Goal: Information Seeking & Learning: Learn about a topic

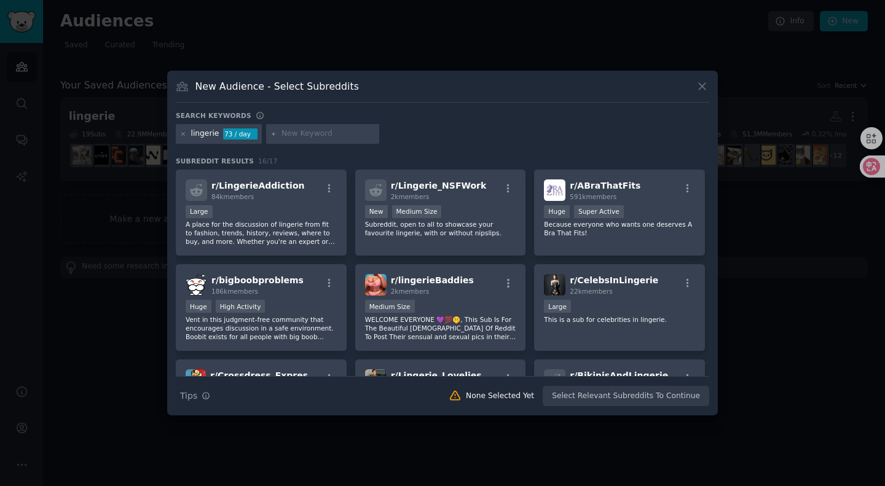
click at [698, 87] on icon at bounding box center [702, 86] width 13 height 13
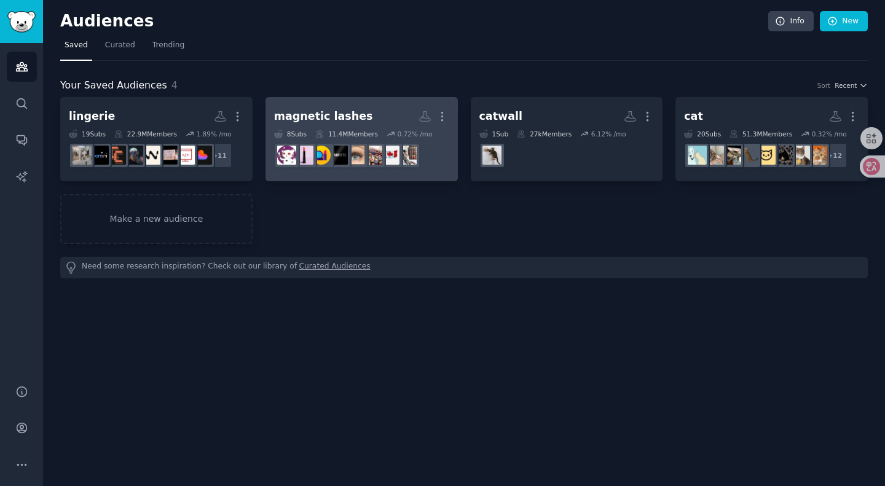
click at [343, 113] on div "magnetic lashes" at bounding box center [323, 116] width 99 height 15
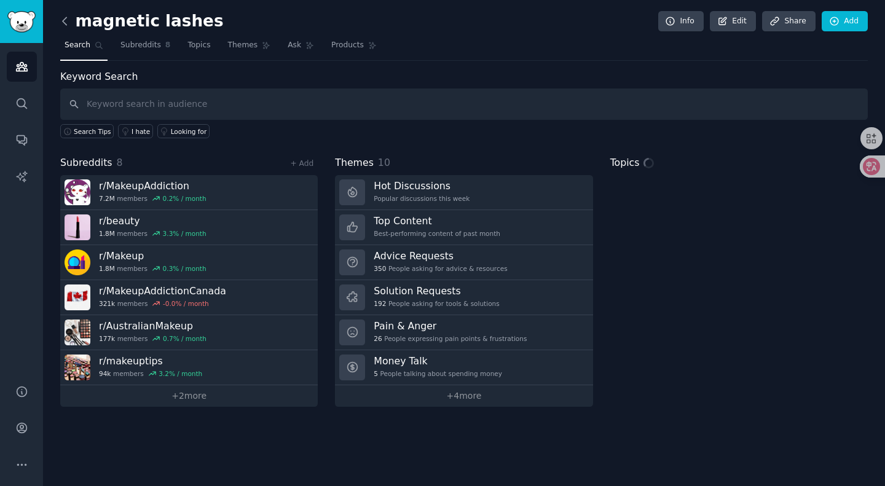
click at [68, 20] on icon at bounding box center [64, 21] width 13 height 13
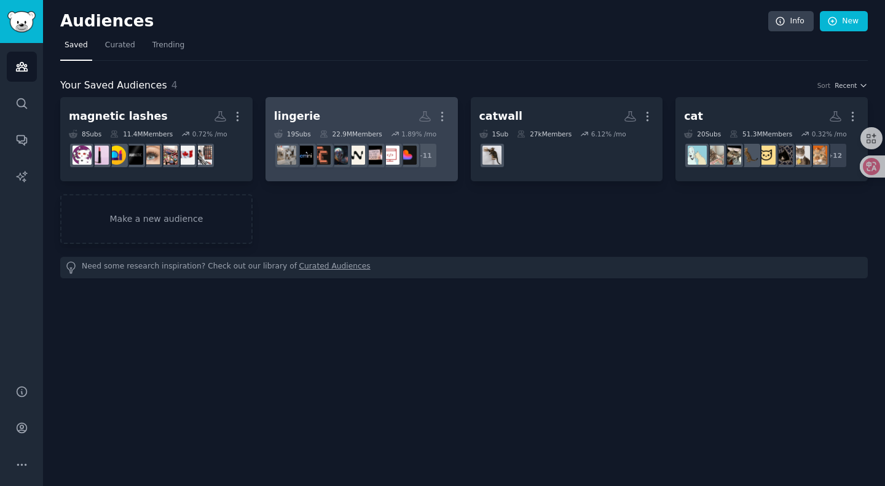
click at [283, 124] on h2 "lingerie More" at bounding box center [361, 117] width 175 height 22
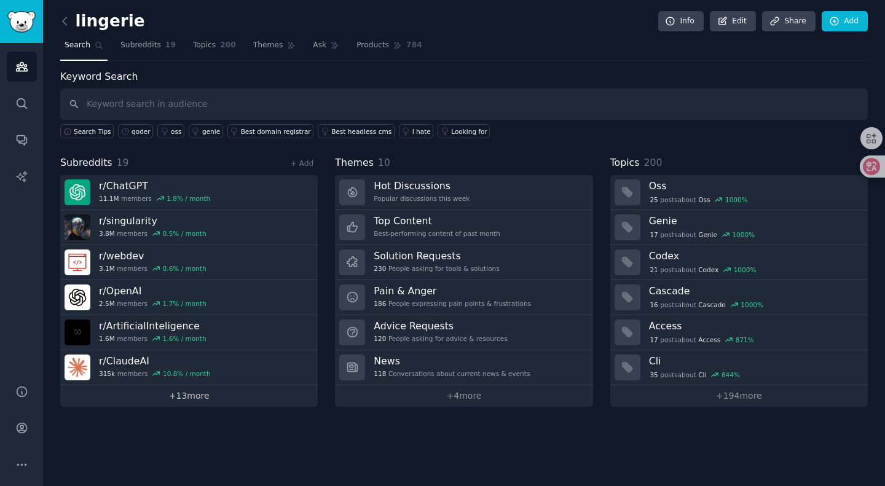
click at [141, 396] on link "+ 13 more" at bounding box center [188, 396] width 257 height 22
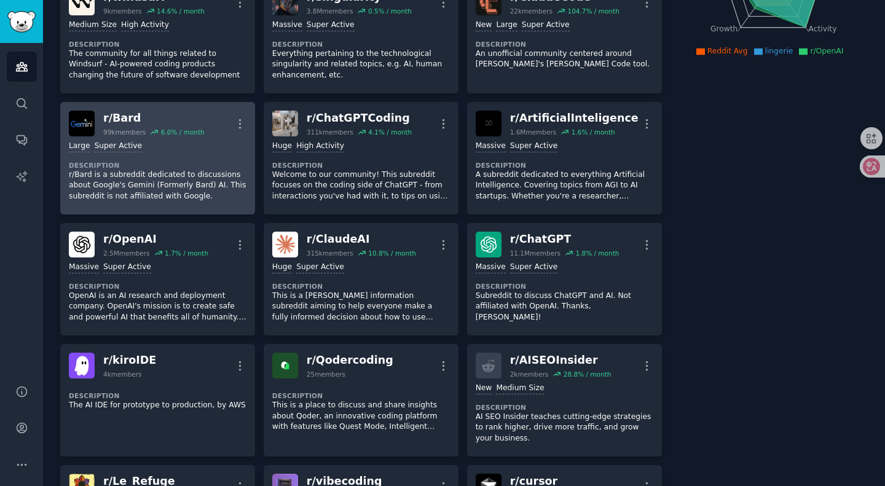
scroll to position [229, 0]
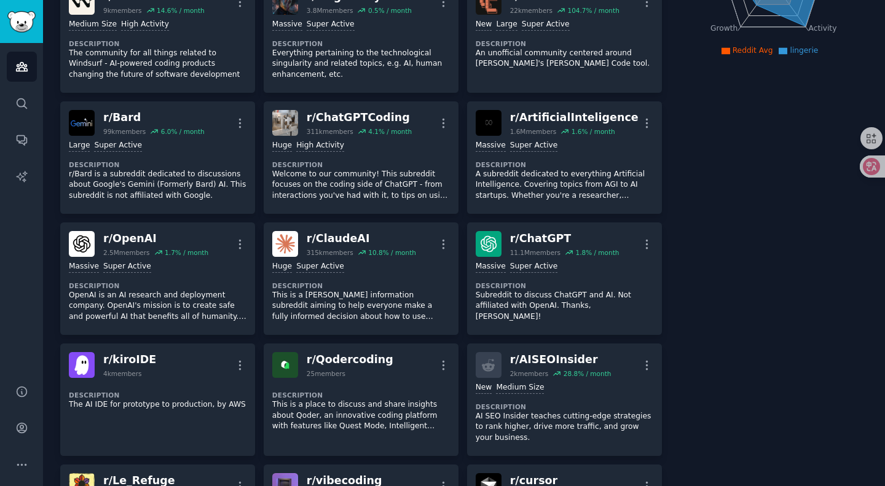
drag, startPoint x: 187, startPoint y: 341, endPoint x: 697, endPoint y: 163, distance: 540.3
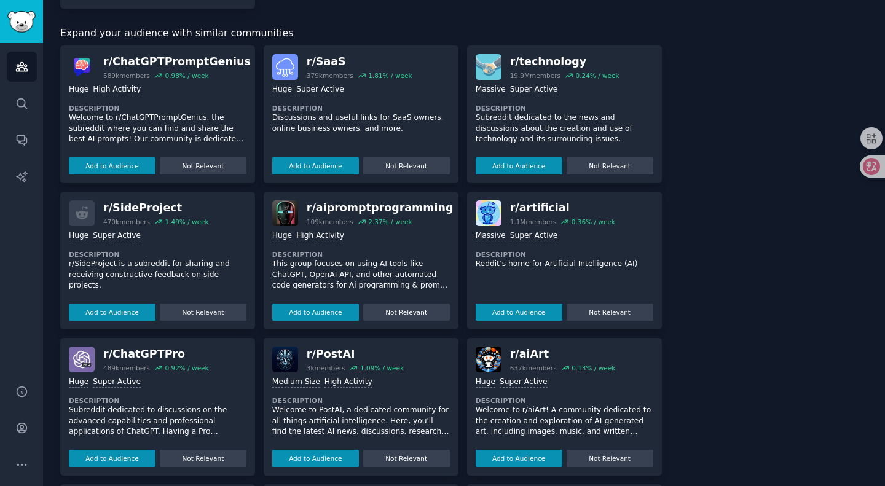
scroll to position [913, 0]
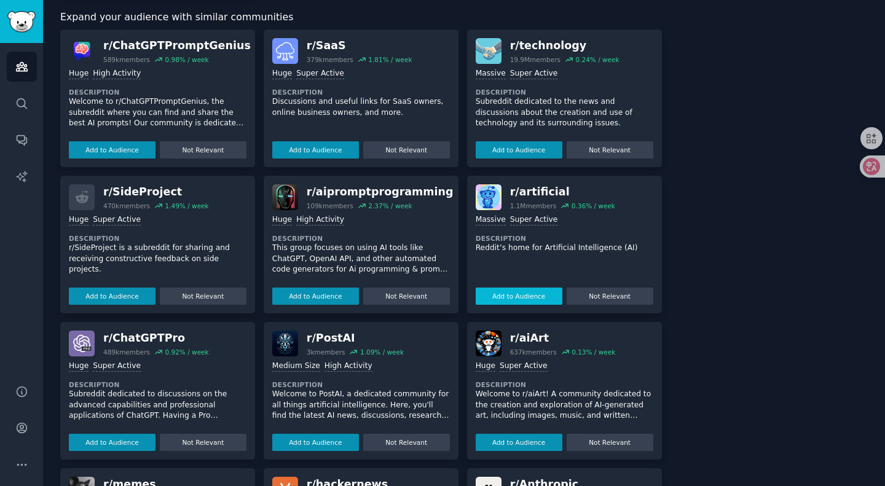
click at [534, 292] on button "Add to Audience" at bounding box center [519, 296] width 87 height 17
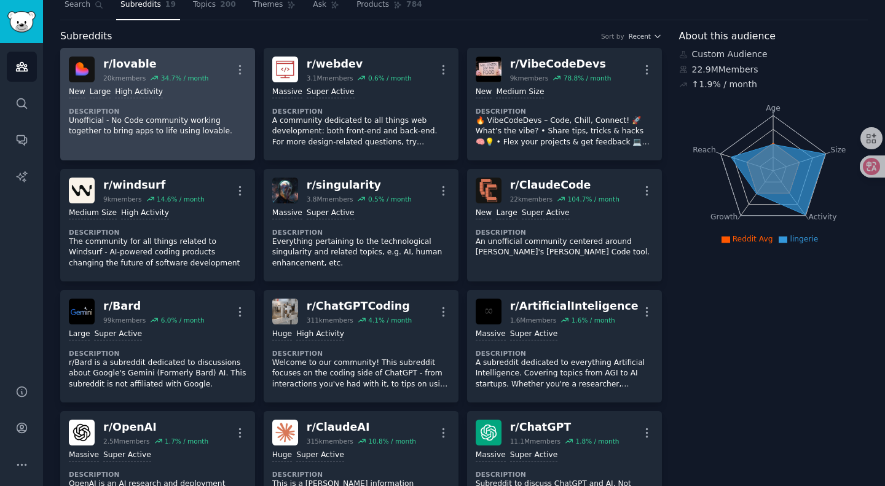
scroll to position [0, 0]
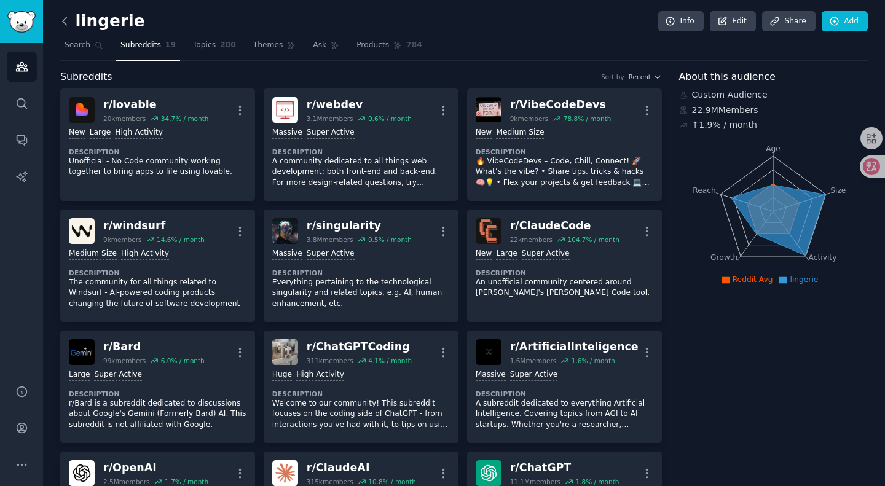
click at [69, 17] on icon at bounding box center [64, 21] width 13 height 13
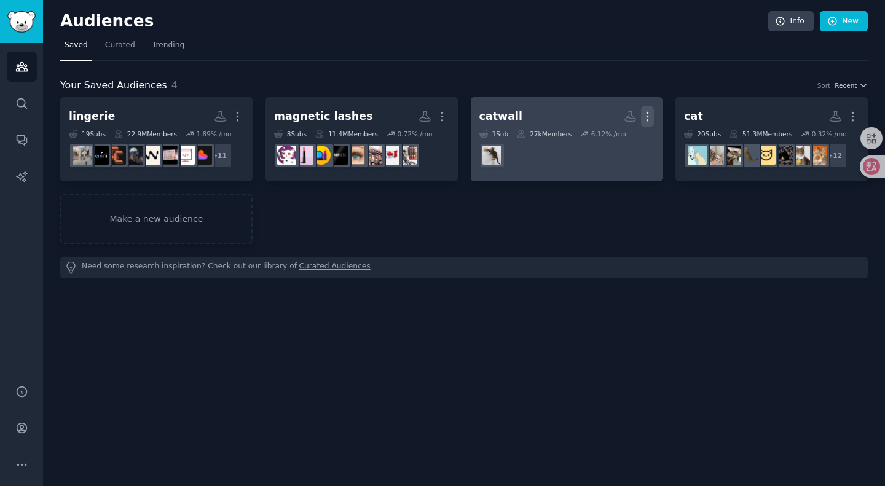
click at [645, 119] on icon "button" at bounding box center [647, 116] width 13 height 13
click at [546, 137] on div "27k Members" at bounding box center [544, 134] width 55 height 9
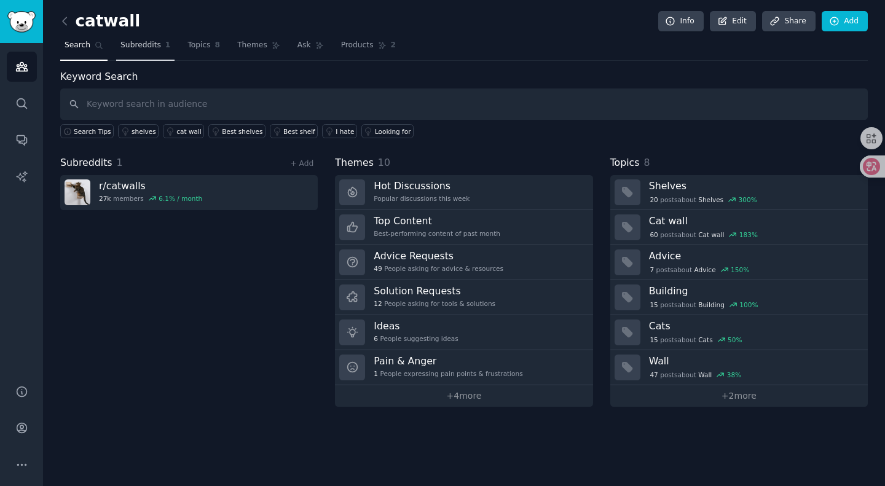
click at [148, 53] on link "Subreddits 1" at bounding box center [145, 48] width 58 height 25
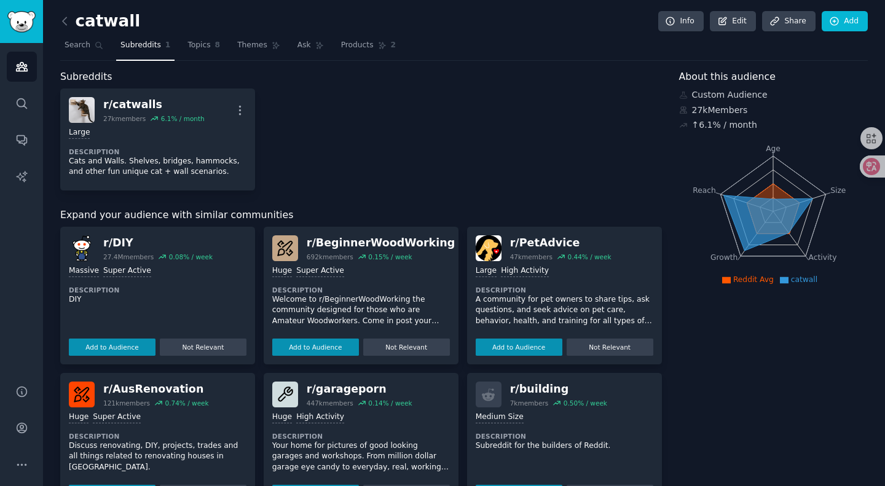
click at [68, 29] on link at bounding box center [67, 22] width 15 height 20
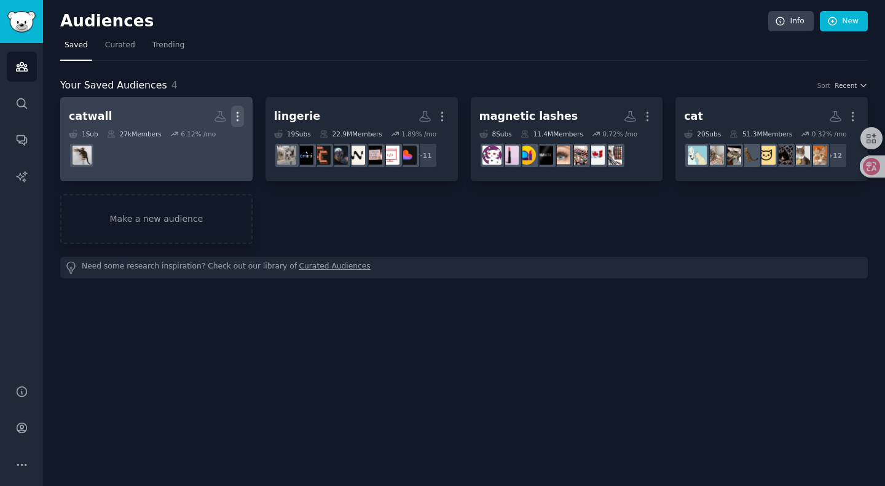
click at [238, 113] on icon "button" at bounding box center [237, 116] width 13 height 13
click at [210, 147] on p "Delete" at bounding box center [204, 142] width 28 height 13
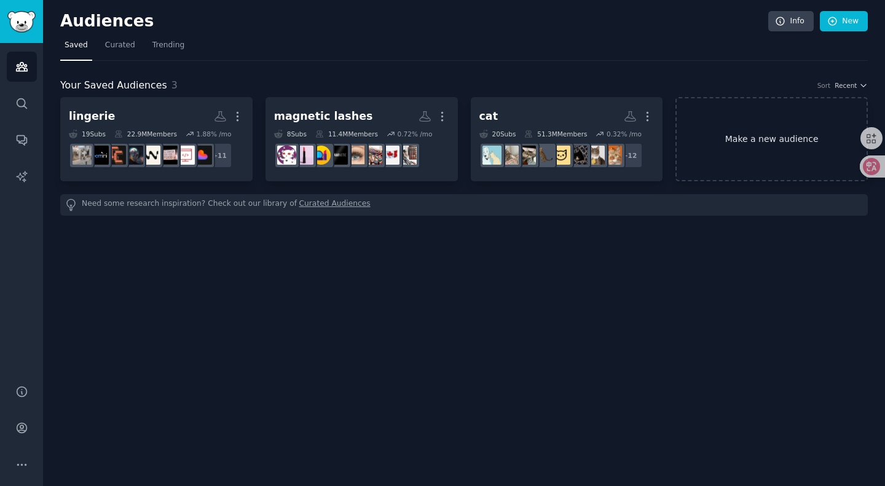
click at [707, 133] on link "Make a new audience" at bounding box center [771, 139] width 192 height 84
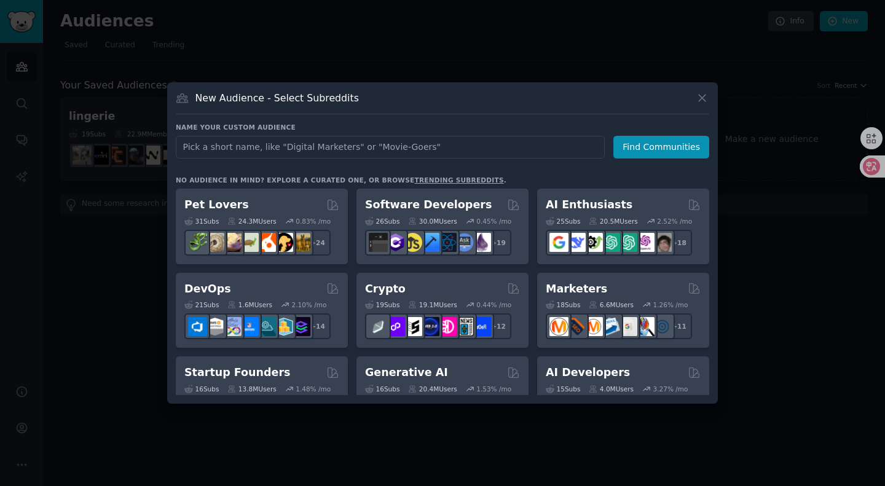
type input "f"
type input "r"
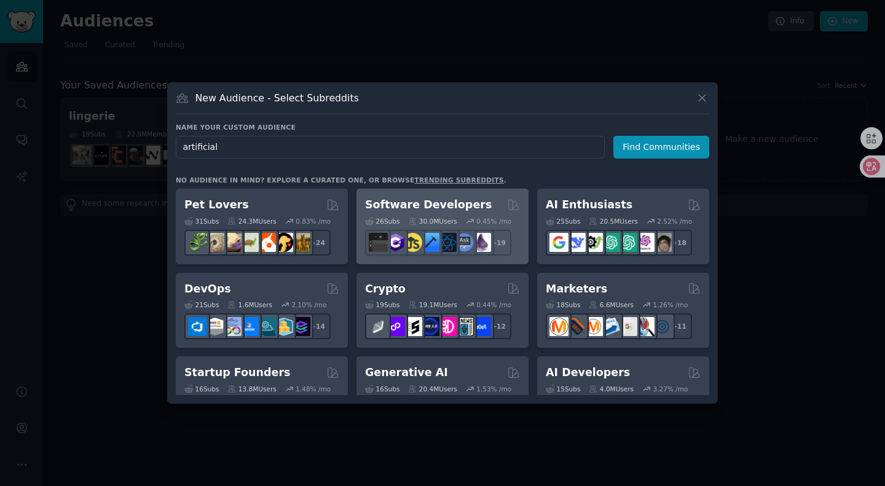
type input "artificial"
click at [406, 213] on div "26 Sub s 30.0M Users 0.45 % /mo + 19" at bounding box center [442, 234] width 155 height 43
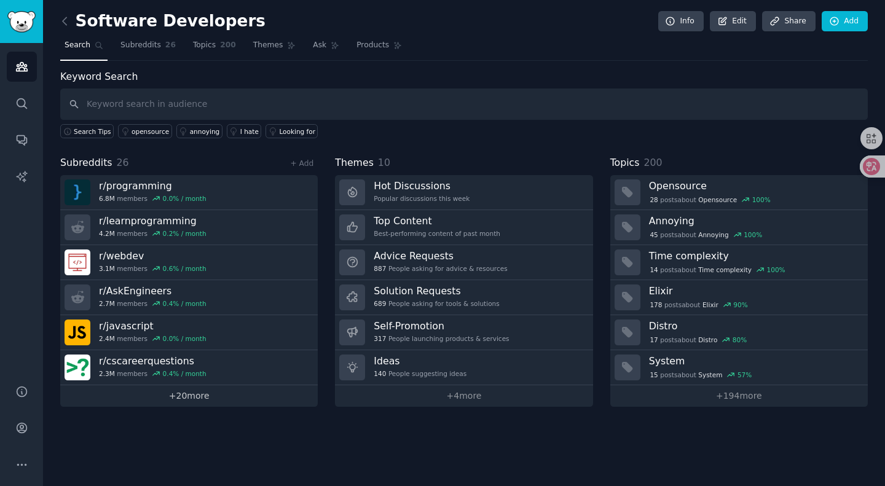
click at [173, 394] on link "+ 20 more" at bounding box center [188, 396] width 257 height 22
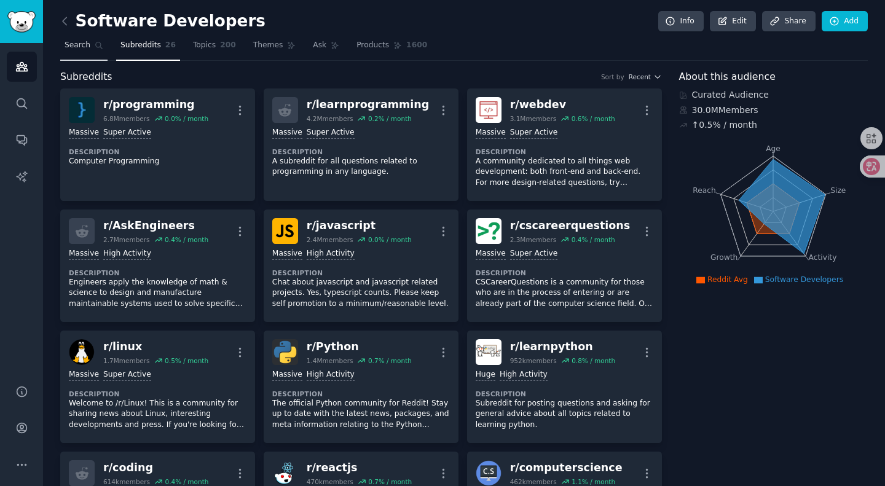
click at [83, 47] on span "Search" at bounding box center [78, 45] width 26 height 11
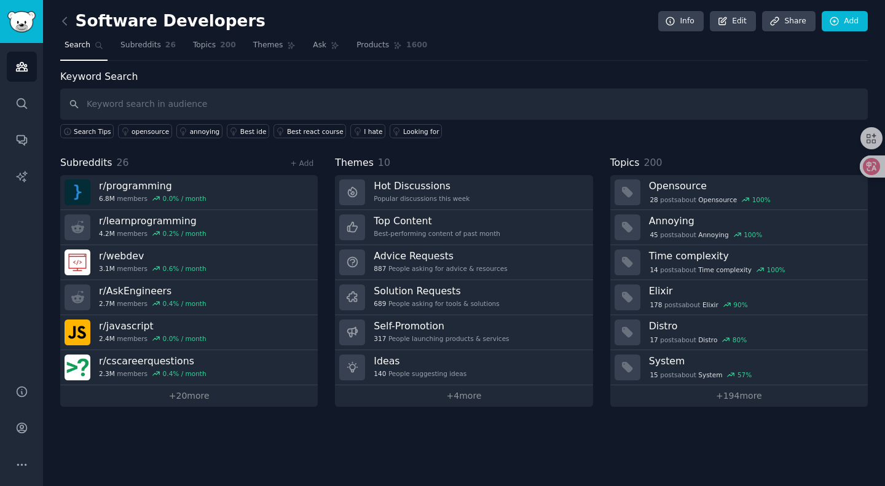
click at [147, 101] on input "text" at bounding box center [463, 103] width 807 height 31
type input "r"
click at [65, 18] on icon at bounding box center [65, 20] width 4 height 7
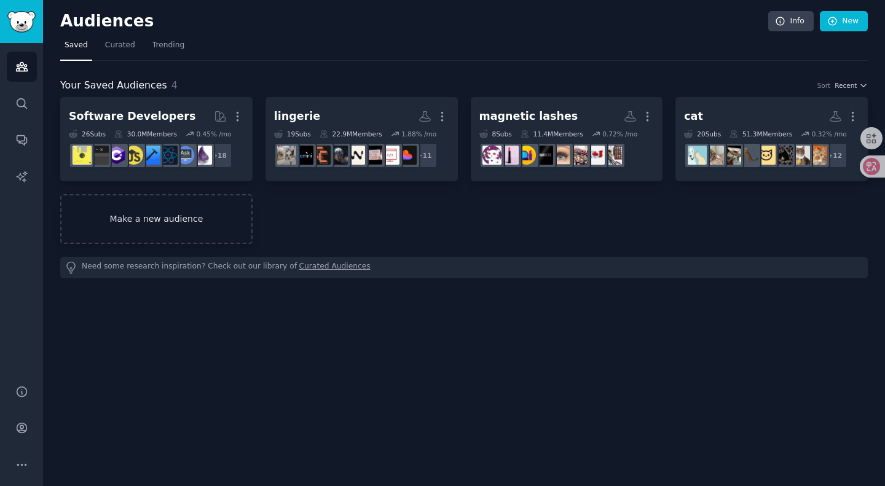
click at [176, 223] on link "Make a new audience" at bounding box center [156, 219] width 192 height 50
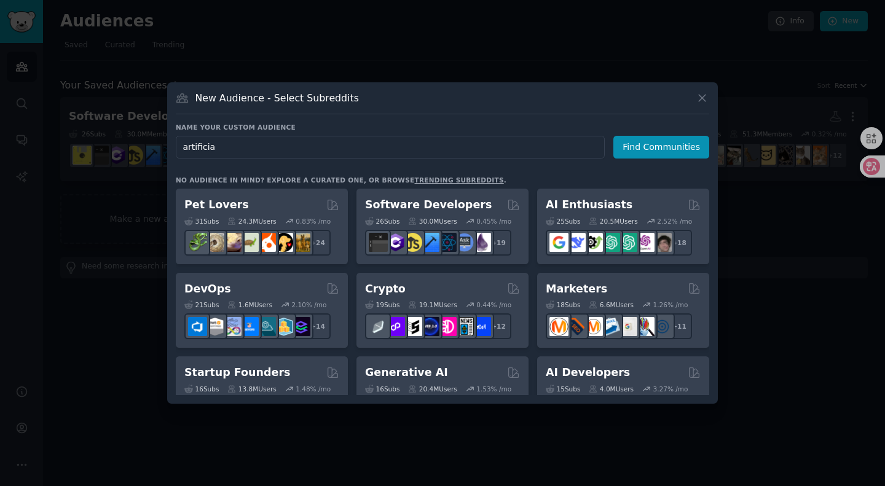
type input "artificial"
click button "Find Communities" at bounding box center [661, 147] width 96 height 23
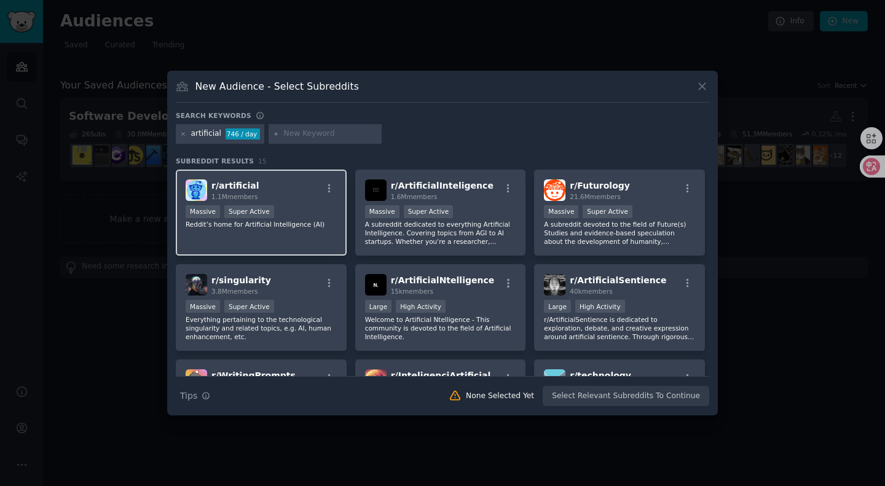
click at [297, 199] on div "r/ artificial 1.1M members" at bounding box center [261, 190] width 151 height 22
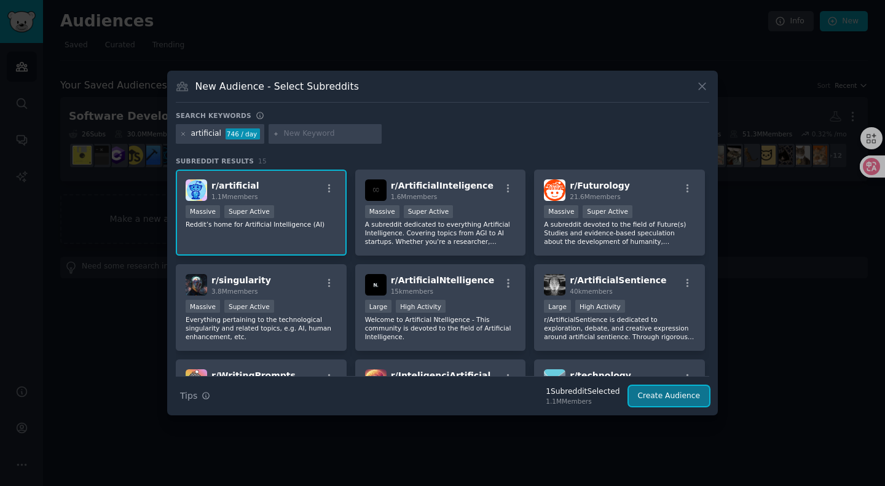
click at [640, 399] on button "Create Audience" at bounding box center [669, 396] width 81 height 21
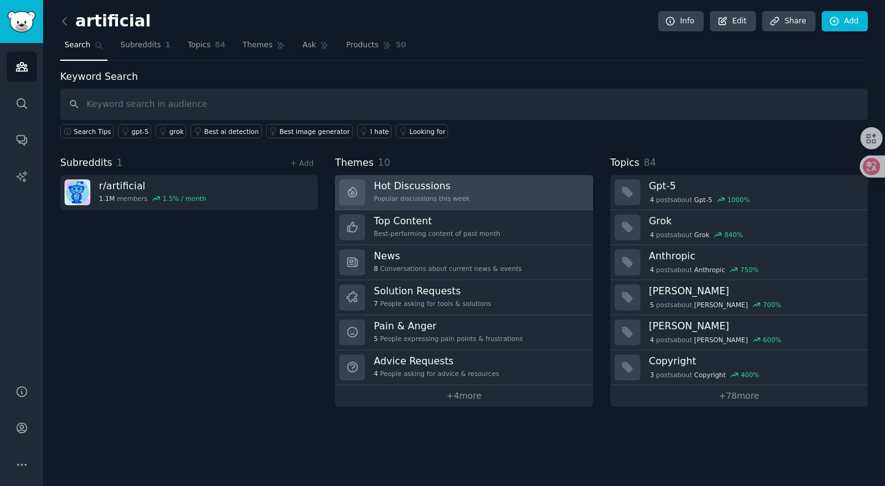
click at [444, 187] on h3 "Hot Discussions" at bounding box center [422, 185] width 96 height 13
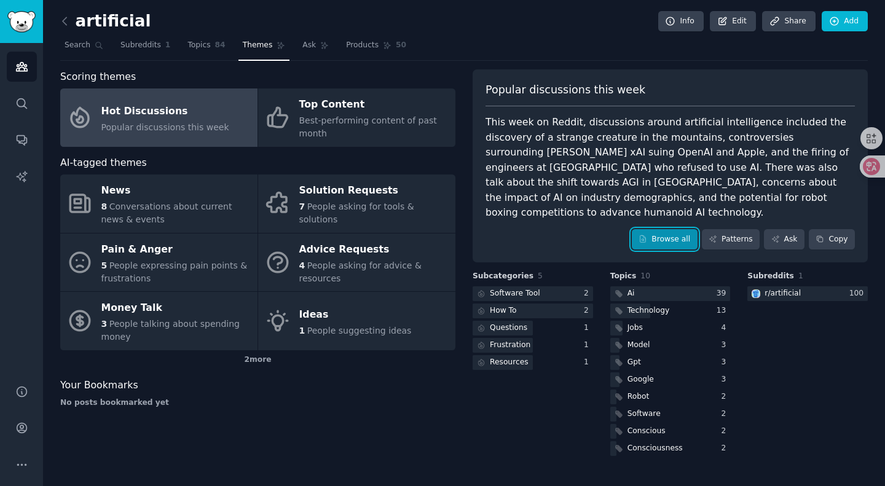
click at [647, 238] on icon at bounding box center [642, 239] width 9 height 9
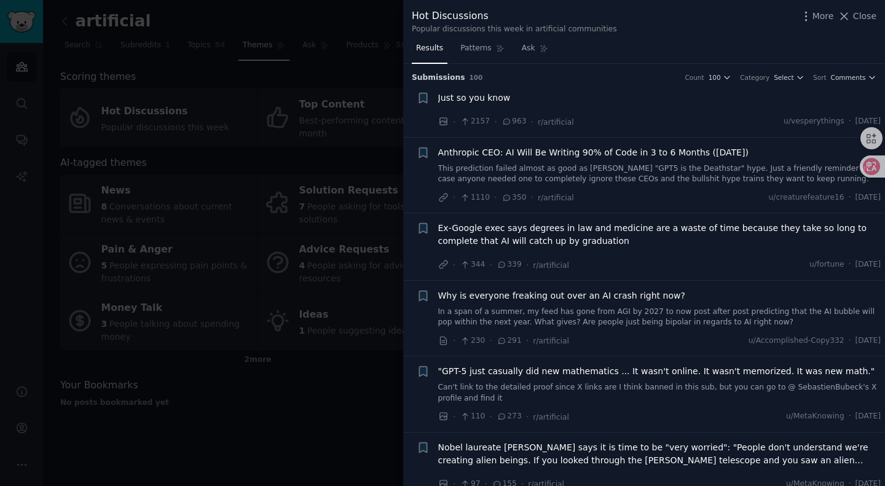
click at [594, 157] on span "Anthropic CEO: AI Will Be Writing 90% of Code in 3 to 6 Months ([DATE])" at bounding box center [593, 152] width 310 height 13
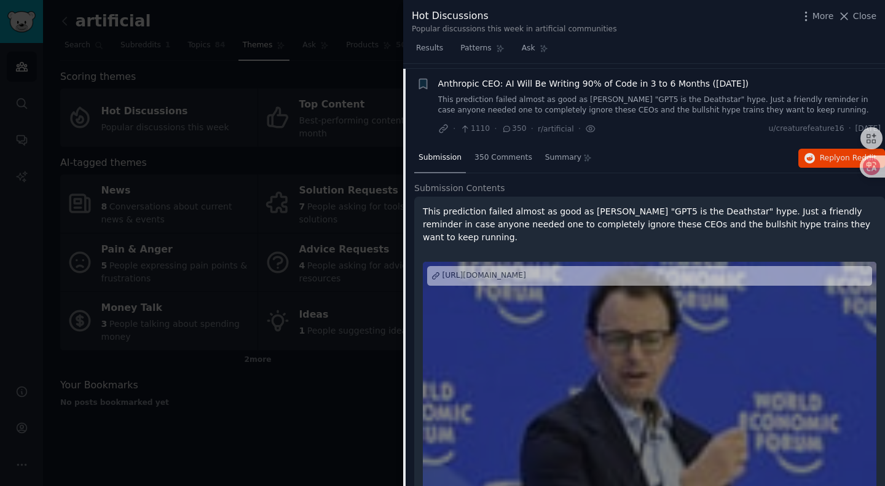
scroll to position [74, 0]
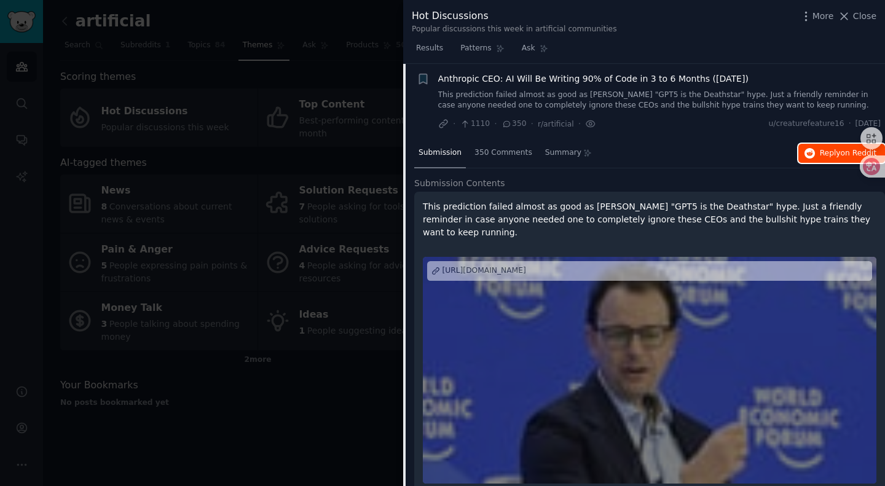
click at [820, 154] on span "Reply on Reddit" at bounding box center [848, 153] width 57 height 11
click at [379, 84] on div at bounding box center [442, 243] width 885 height 486
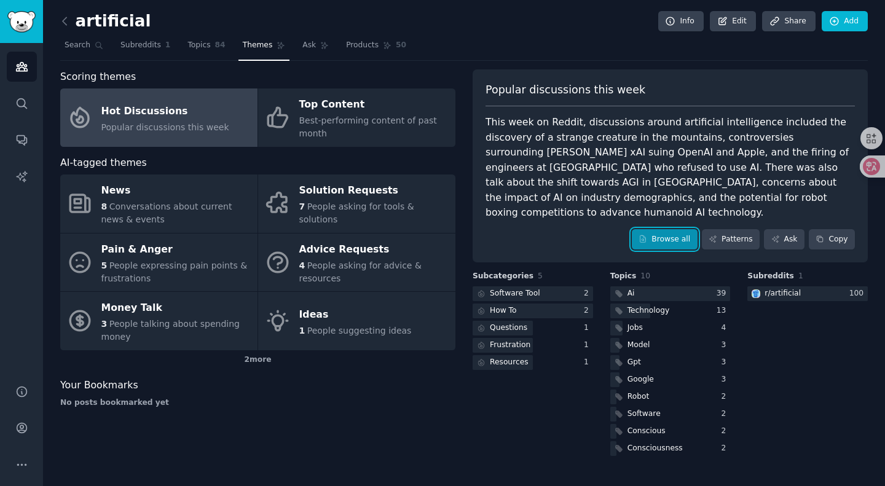
click at [662, 234] on link "Browse all" at bounding box center [665, 239] width 66 height 21
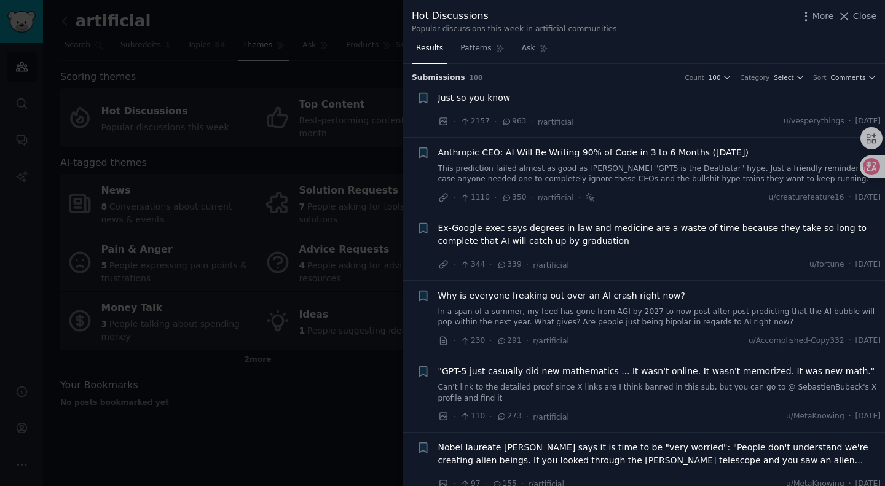
click at [482, 98] on span "Just so you know" at bounding box center [474, 98] width 73 height 13
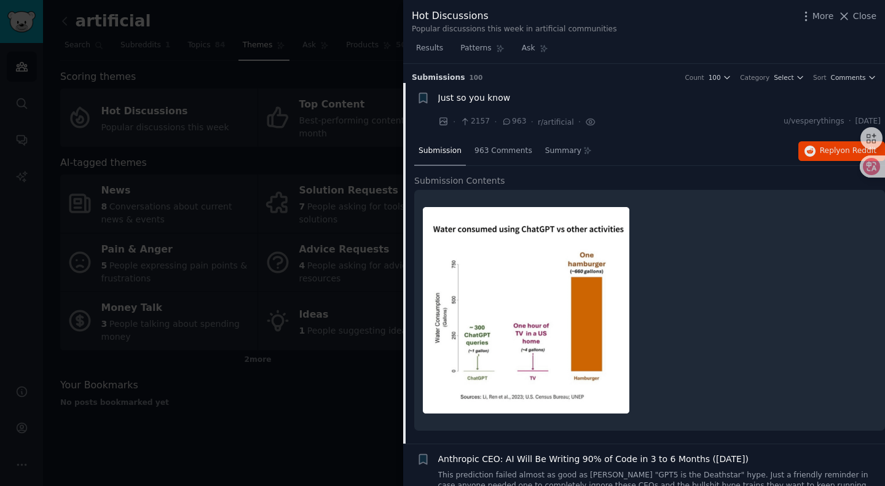
scroll to position [19, 0]
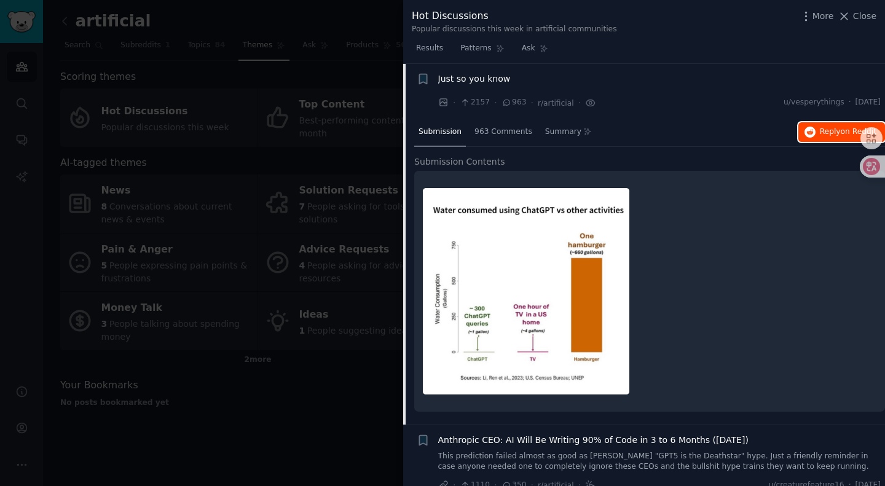
click at [805, 127] on icon "button" at bounding box center [809, 132] width 11 height 11
click at [313, 241] on div at bounding box center [442, 243] width 885 height 486
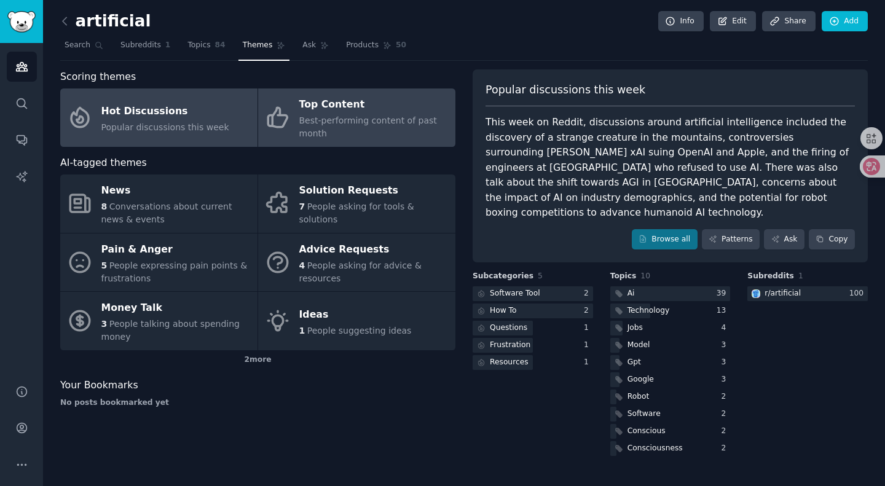
click at [370, 120] on span "Best-performing content of past month" at bounding box center [368, 127] width 138 height 23
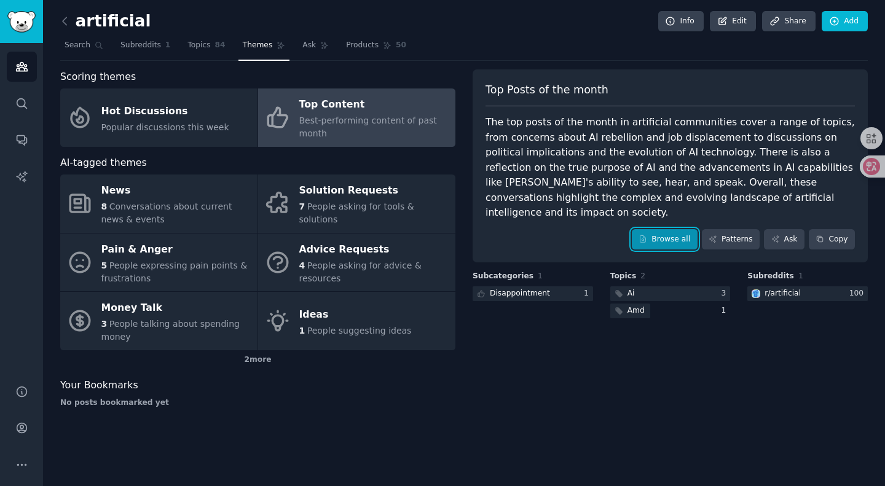
click at [647, 235] on icon at bounding box center [642, 239] width 9 height 9
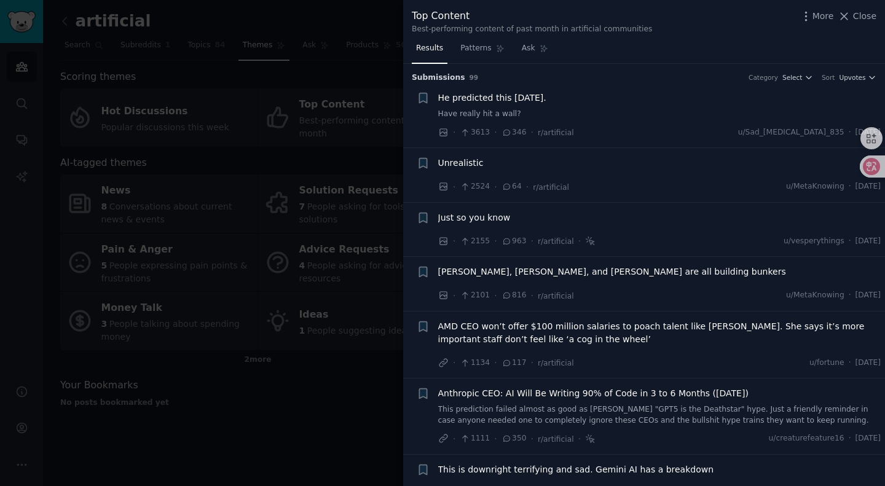
click at [517, 102] on span "He predicted this [DATE]." at bounding box center [492, 98] width 108 height 13
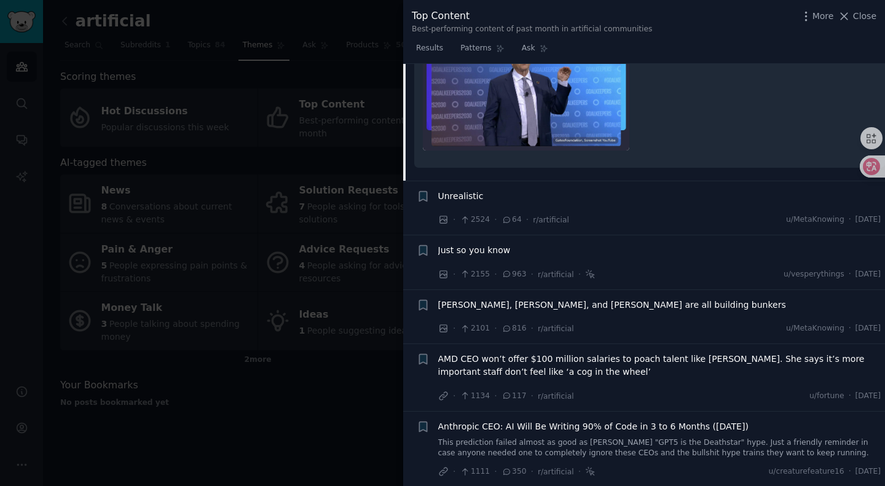
scroll to position [250, 0]
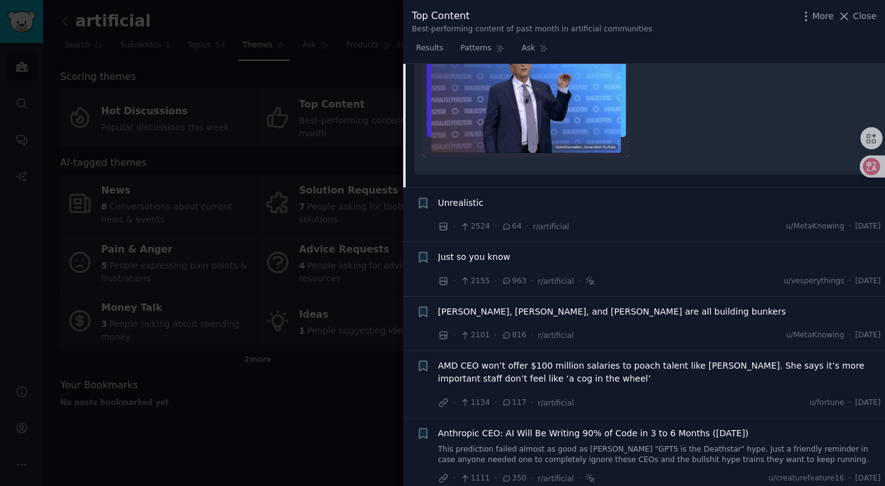
click at [485, 203] on div "Unrealistic" at bounding box center [659, 203] width 443 height 13
click at [468, 202] on span "Unrealistic" at bounding box center [460, 203] width 45 height 13
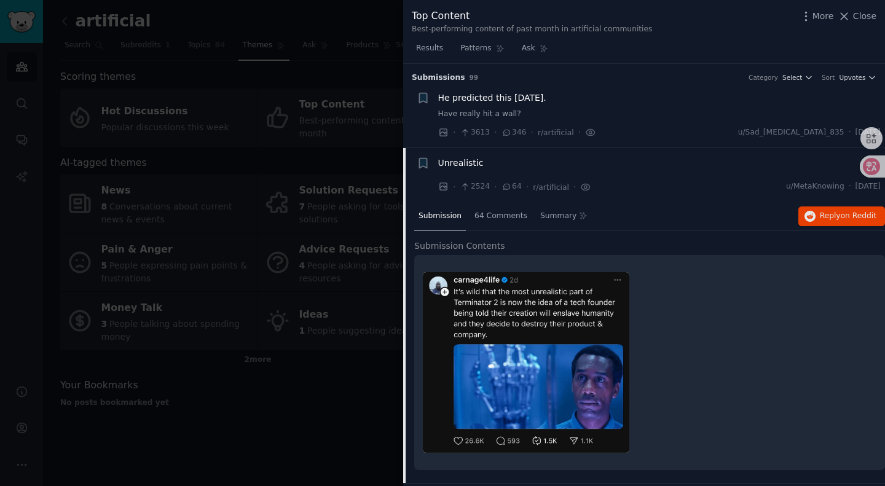
click at [382, 65] on div at bounding box center [442, 243] width 885 height 486
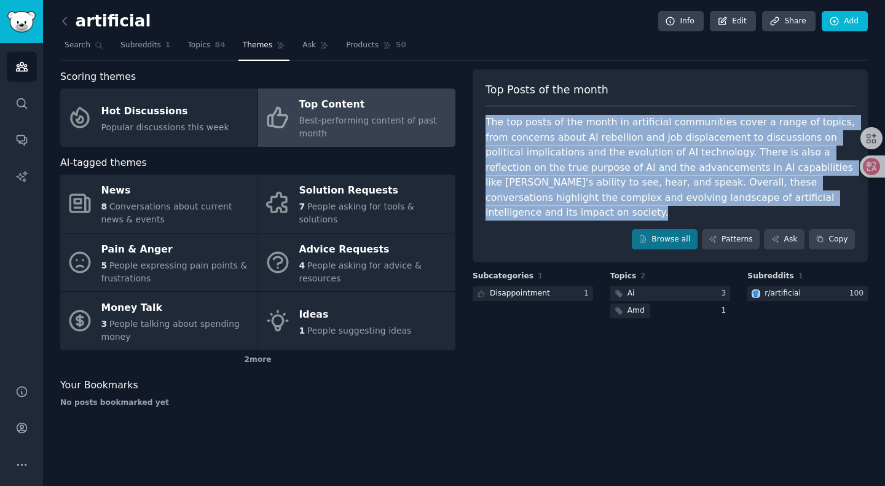
drag, startPoint x: 487, startPoint y: 118, endPoint x: 565, endPoint y: 229, distance: 136.2
click at [565, 229] on div "Top Posts of the month The top posts of the month in artificial communities cov…" at bounding box center [670, 166] width 395 height 194
copy div "The top posts of the month in artificial communities cover a range of topics, f…"
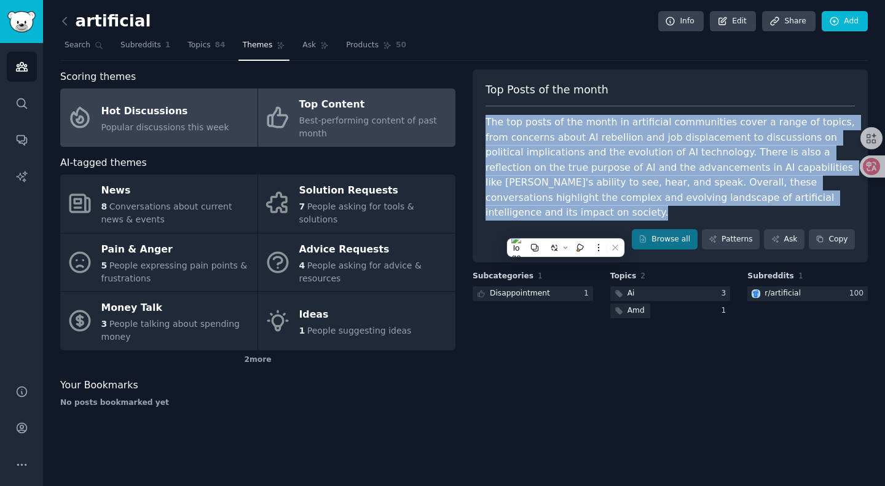
click at [145, 131] on span "Popular discussions this week" at bounding box center [165, 127] width 128 height 10
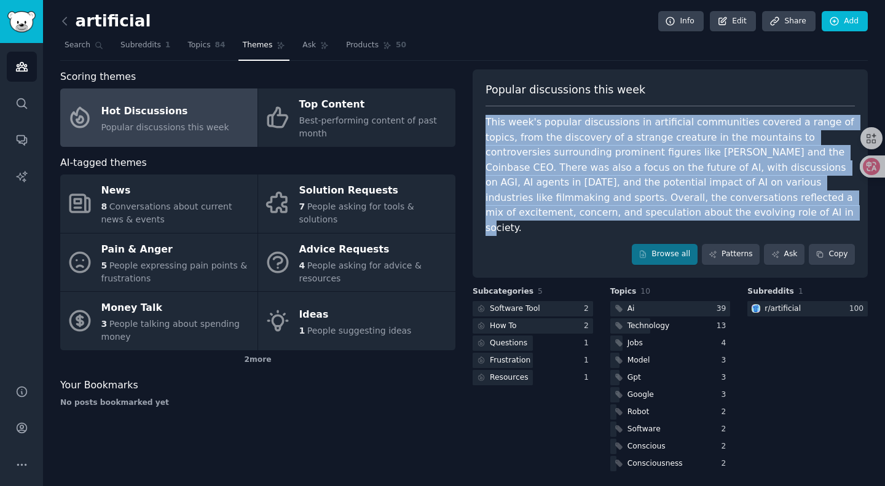
drag, startPoint x: 485, startPoint y: 121, endPoint x: 798, endPoint y: 206, distance: 323.5
click at [798, 206] on div "This week's popular discussions in artificial communities covered a range of to…" at bounding box center [669, 175] width 369 height 120
copy div "This week's popular discussions in artificial communities covered a range of to…"
